Goal: Download file/media

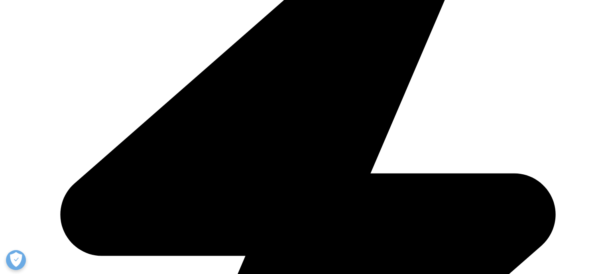
scroll to position [319, 0]
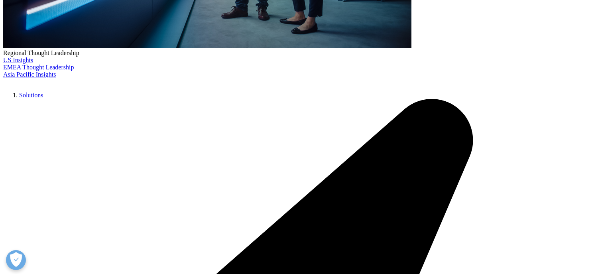
type input "[PERSON_NAME]"
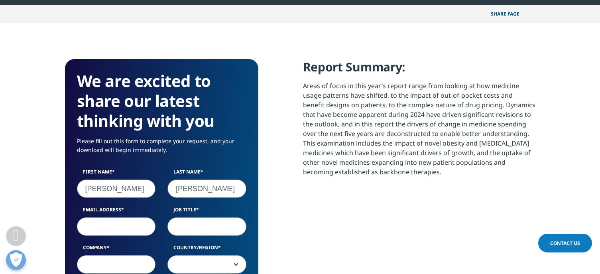
type input "[PERSON_NAME]"
type input "[EMAIL_ADDRESS][DOMAIN_NAME]"
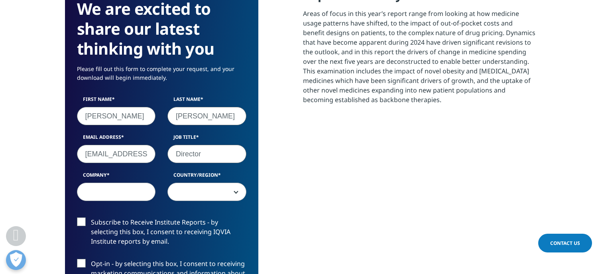
scroll to position [399, 0]
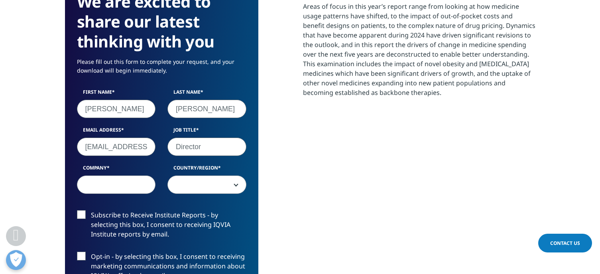
type input "Director"
click at [130, 181] on input "Company" at bounding box center [116, 185] width 79 height 18
type input "IPD Analytics"
click at [187, 178] on span at bounding box center [207, 185] width 78 height 18
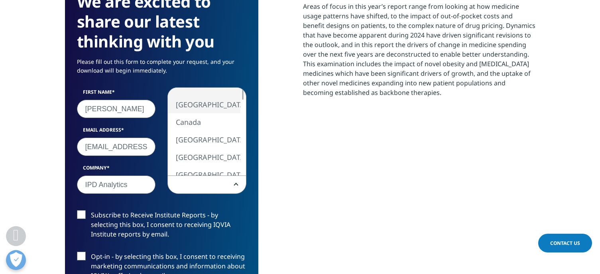
select select "[GEOGRAPHIC_DATA]"
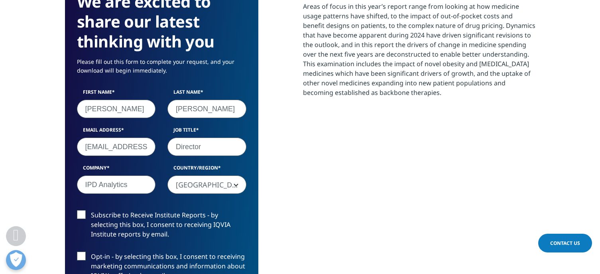
click at [136, 229] on label "Subscribe to Receive Institute Reports - by selecting this box, I consent to re…" at bounding box center [162, 226] width 170 height 33
click at [91, 210] on input "Subscribe to Receive Institute Reports - by selecting this box, I consent to re…" at bounding box center [91, 210] width 0 height 0
click at [78, 213] on label "Subscribe to Receive Institute Reports - by selecting this box, I consent to re…" at bounding box center [162, 226] width 170 height 33
click at [91, 210] on input "Subscribe to Receive Institute Reports - by selecting this box, I consent to re…" at bounding box center [91, 210] width 0 height 0
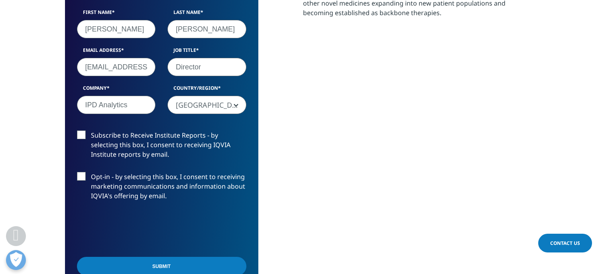
scroll to position [519, 0]
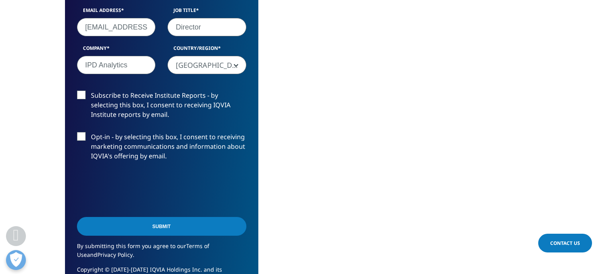
click at [111, 224] on input "Submit" at bounding box center [162, 226] width 170 height 19
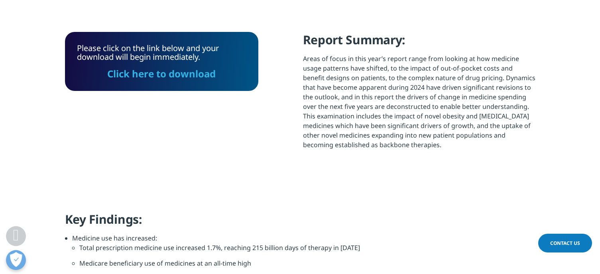
scroll to position [271, 0]
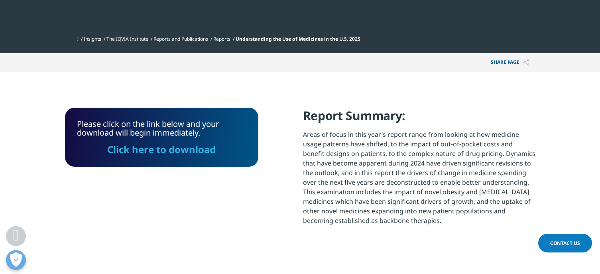
click at [163, 146] on link "Click here to download" at bounding box center [161, 149] width 109 height 13
